Goal: Use online tool/utility: Use online tool/utility

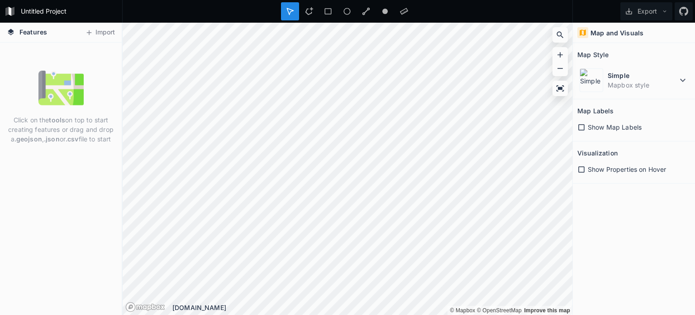
click at [596, 38] on div "Map and Visuals" at bounding box center [634, 33] width 122 height 20
click at [670, 79] on dt "Simple" at bounding box center [643, 76] width 70 height 10
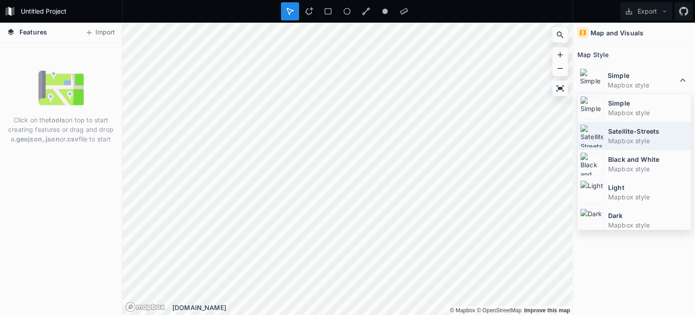
click at [636, 136] on dd "Mapbox style" at bounding box center [648, 141] width 81 height 10
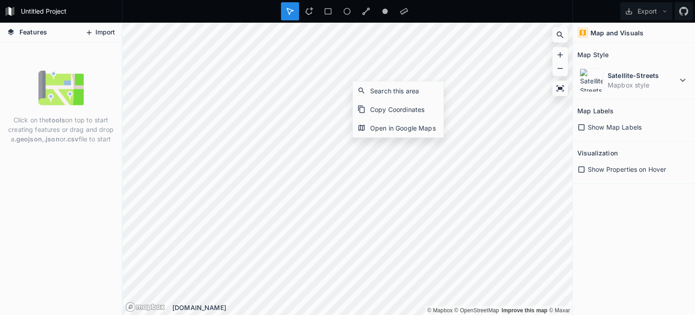
click at [81, 27] on button "Import" at bounding box center [100, 32] width 39 height 14
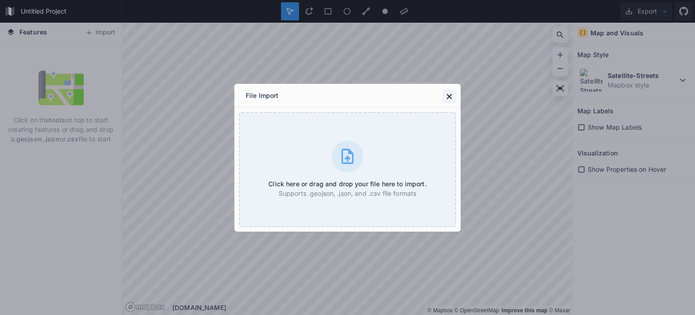
click at [447, 95] on icon at bounding box center [449, 96] width 9 height 9
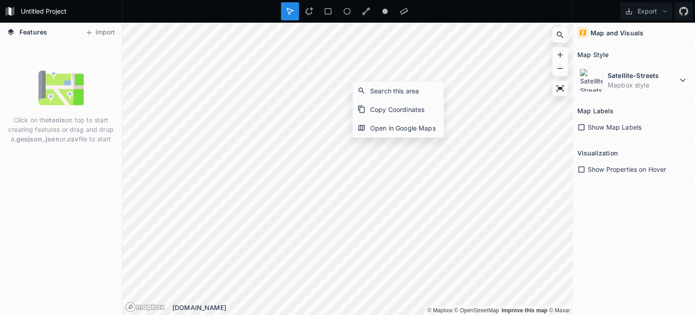
click at [27, 34] on span "Features" at bounding box center [33, 32] width 28 height 10
click at [28, 92] on div "Click on the tools on top to start creating features or drag and drop a .geojso…" at bounding box center [61, 106] width 122 height 83
click at [43, 145] on div "Click on the tools on top to start creating features or drag and drop a .geojso…" at bounding box center [61, 106] width 122 height 83
click at [405, 129] on div "Open in Google Maps" at bounding box center [398, 128] width 91 height 19
click at [556, 36] on icon at bounding box center [560, 34] width 9 height 9
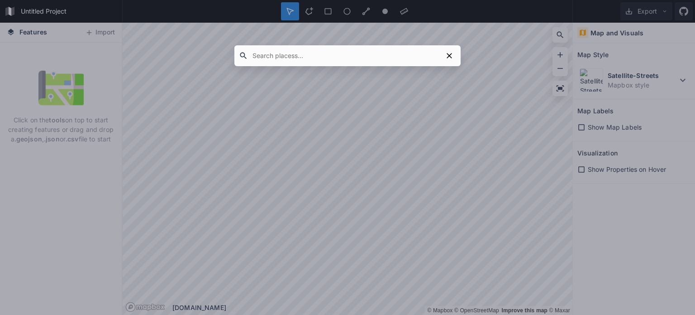
click at [376, 54] on input "text" at bounding box center [345, 56] width 195 height 16
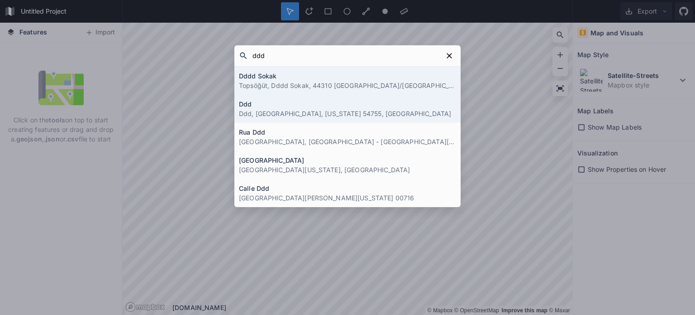
type input "ddd"
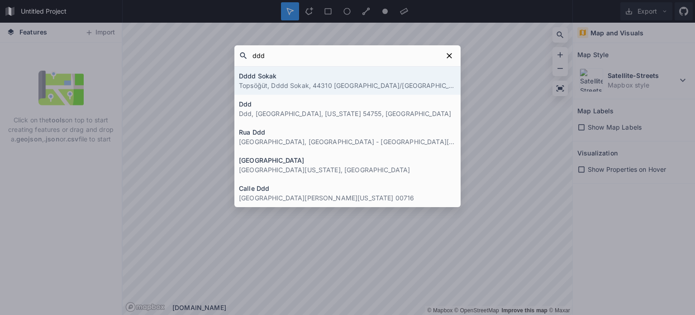
click at [275, 81] on p "Topsöğüt, Dddd Sokak, 44310 [GEOGRAPHIC_DATA]/[GEOGRAPHIC_DATA], [GEOGRAPHIC_DA…" at bounding box center [347, 86] width 217 height 10
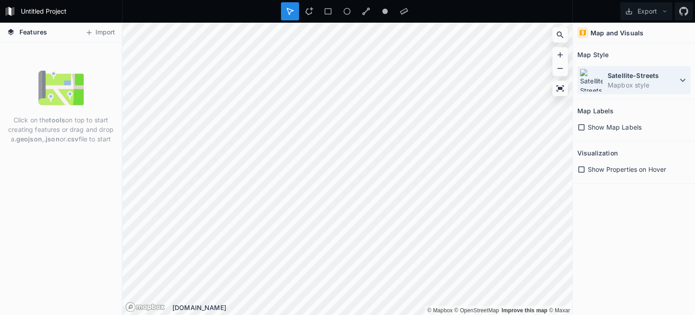
drag, startPoint x: 685, startPoint y: 84, endPoint x: 679, endPoint y: 84, distance: 6.4
click at [685, 85] on icon at bounding box center [682, 80] width 11 height 11
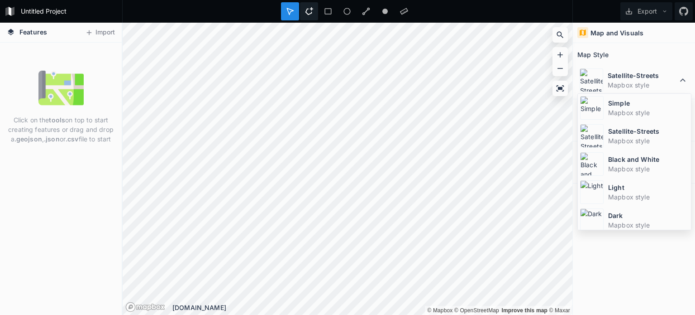
click at [313, 11] on icon at bounding box center [309, 11] width 8 height 8
